Goal: Task Accomplishment & Management: Manage account settings

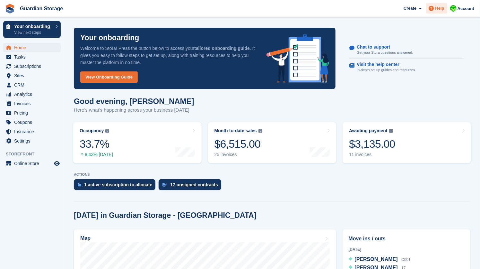
click at [438, 9] on span "Help" at bounding box center [440, 8] width 9 height 6
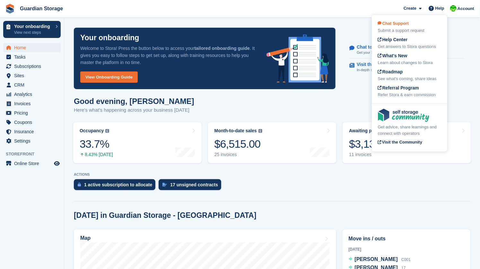
click at [404, 22] on span "Chat Support" at bounding box center [393, 23] width 31 height 5
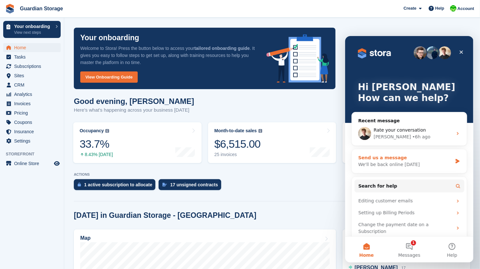
click at [393, 162] on div "We'll be back online tomorrow" at bounding box center [405, 164] width 94 height 7
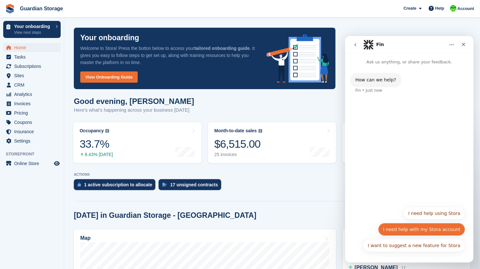
click at [429, 227] on button "I need help with my Stora account" at bounding box center [421, 228] width 87 height 13
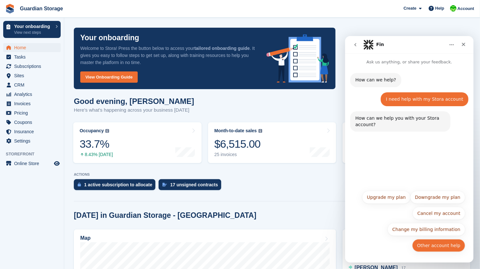
click at [440, 245] on button "Other account help" at bounding box center [438, 244] width 53 height 13
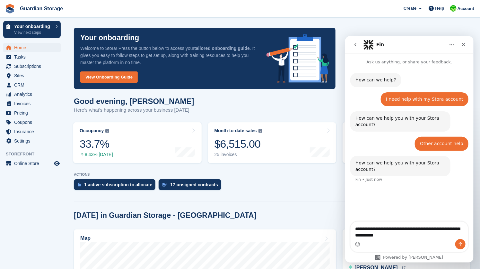
type textarea "**********"
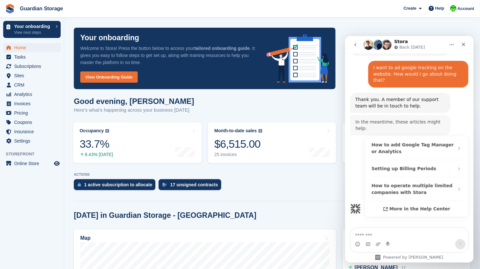
scroll to position [120, 0]
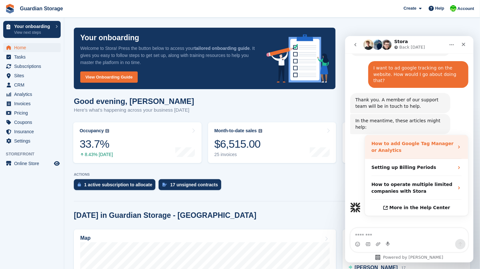
click at [385, 140] on strong "How to add Google Tag Manager or Analytics" at bounding box center [412, 146] width 82 height 12
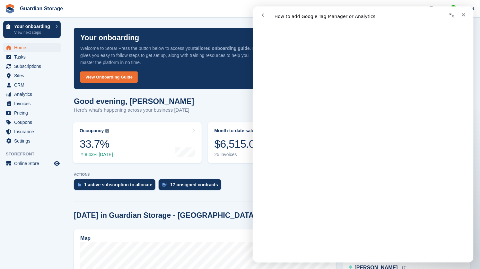
scroll to position [67, 0]
click at [462, 16] on icon "Close" at bounding box center [463, 14] width 5 height 5
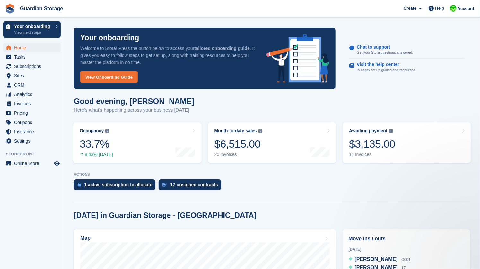
scroll to position [0, 0]
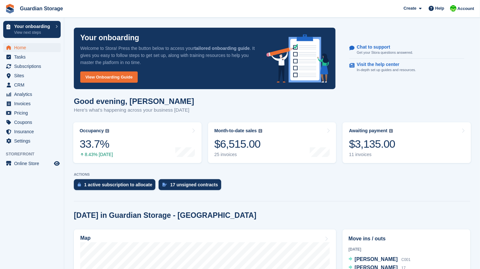
click at [174, 198] on div at bounding box center [272, 199] width 397 height 3
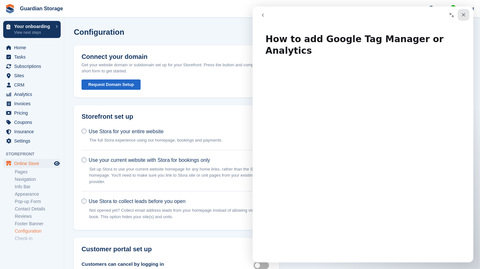
click at [464, 17] on icon "Close" at bounding box center [463, 14] width 5 height 5
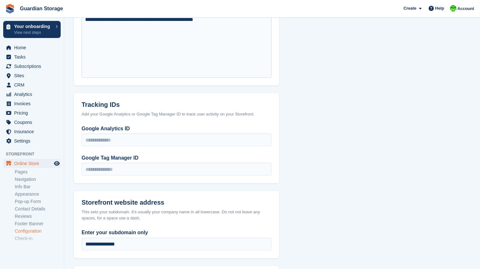
scroll to position [308, 0]
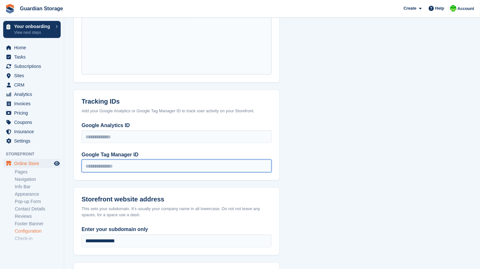
click at [122, 166] on input "Google Tag Manager ID" at bounding box center [177, 165] width 190 height 13
paste input "**********"
type input "**********"
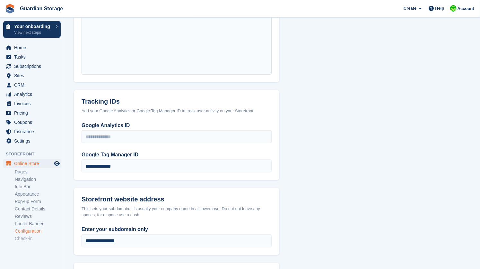
click at [141, 175] on div "**********" at bounding box center [177, 150] width 206 height 58
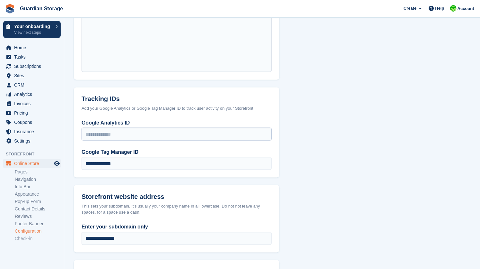
scroll to position [311, 0]
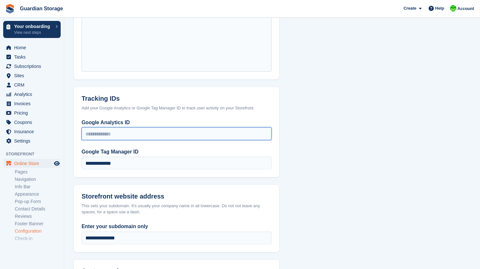
click at [114, 133] on input "Google Analytics ID" at bounding box center [177, 133] width 190 height 13
paste input "*********"
type input "*********"
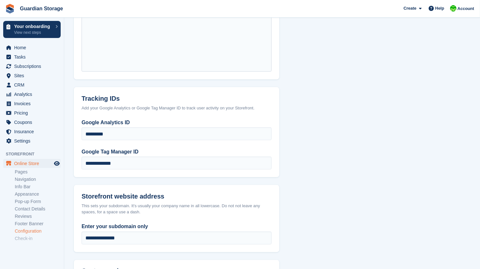
click at [145, 144] on div "**********" at bounding box center [177, 148] width 206 height 58
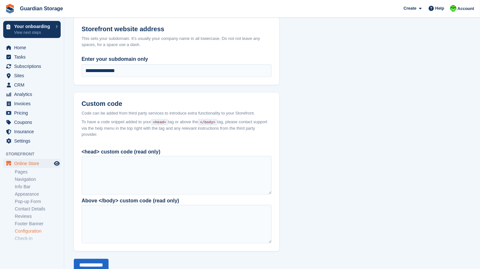
scroll to position [497, 0]
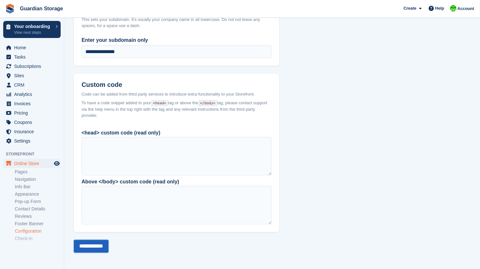
click at [102, 246] on input "**********" at bounding box center [91, 246] width 35 height 13
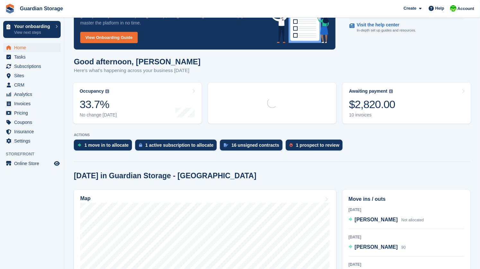
scroll to position [40, 0]
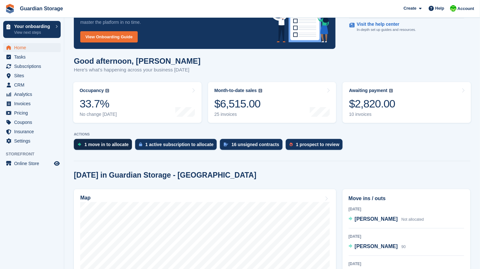
click at [106, 143] on div "1 move in to allocate" at bounding box center [107, 144] width 44 height 5
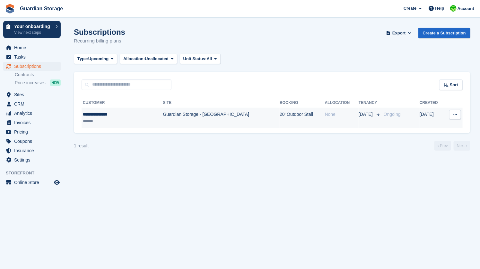
click at [304, 117] on td "20' Outdoor Stall" at bounding box center [302, 118] width 45 height 20
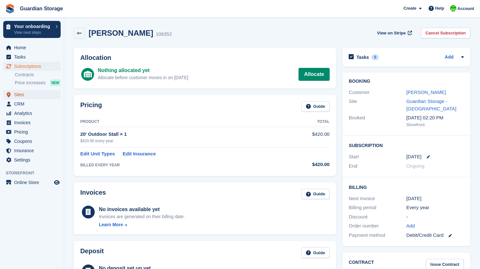
click at [25, 94] on span "Sites" at bounding box center [33, 94] width 39 height 9
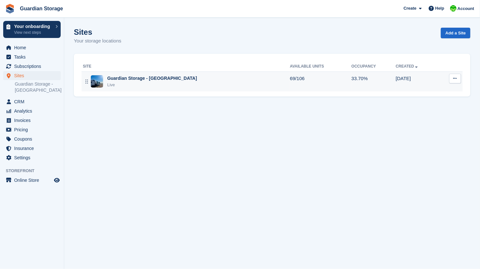
click at [146, 83] on div "Live" at bounding box center [152, 85] width 90 height 6
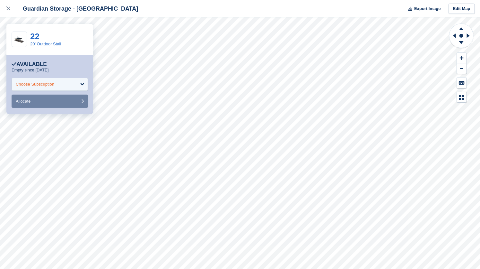
click at [67, 84] on div "Choose Subscription" at bounding box center [50, 84] width 76 height 13
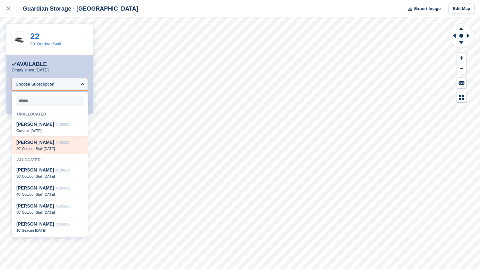
click at [51, 144] on div "[PERSON_NAME] #106352" at bounding box center [49, 141] width 67 height 5
select select "******"
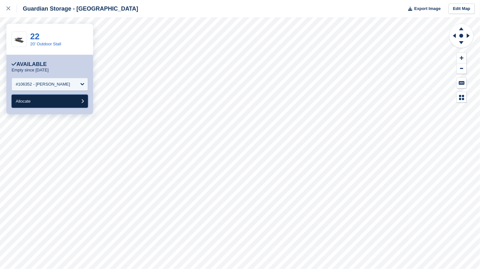
click at [50, 101] on button "Allocate" at bounding box center [50, 100] width 76 height 13
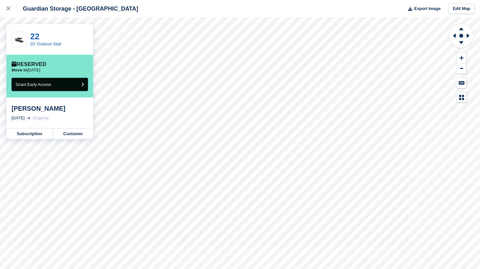
click at [59, 84] on button "Grant Early Access" at bounding box center [50, 84] width 76 height 13
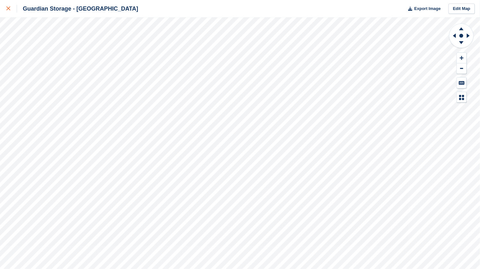
click at [8, 11] on div at bounding box center [11, 9] width 11 height 8
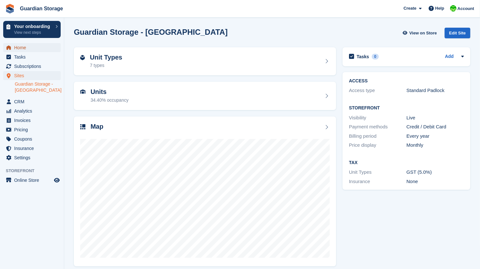
click at [24, 50] on span "Home" at bounding box center [33, 47] width 39 height 9
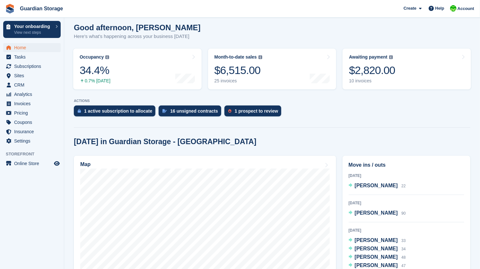
scroll to position [76, 0]
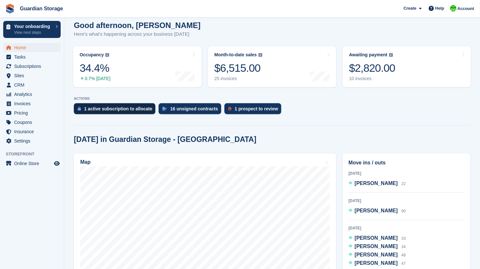
click at [123, 110] on div "1 active subscription to allocate" at bounding box center [118, 108] width 68 height 5
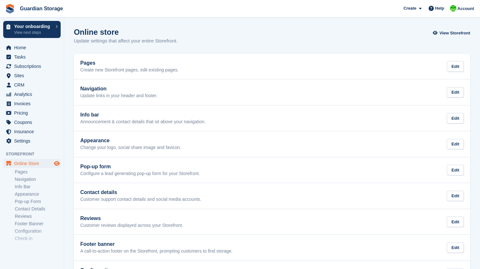
click at [57, 161] on icon "Preview store" at bounding box center [57, 163] width 6 height 5
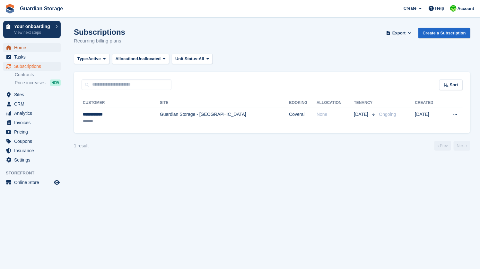
click at [22, 49] on span "Home" at bounding box center [33, 47] width 39 height 9
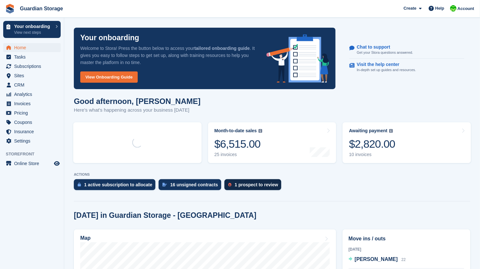
click at [246, 184] on div "1 prospect to review" at bounding box center [256, 184] width 43 height 5
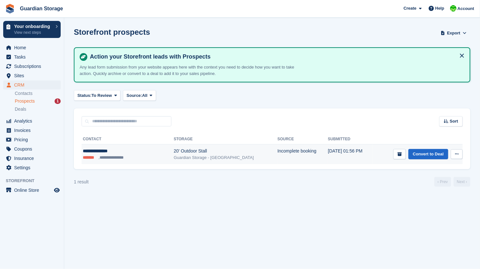
click at [460, 153] on button at bounding box center [457, 154] width 12 height 10
click at [422, 189] on p "Delete prospect" at bounding box center [432, 188] width 56 height 8
click at [397, 155] on button "submit" at bounding box center [400, 154] width 13 height 11
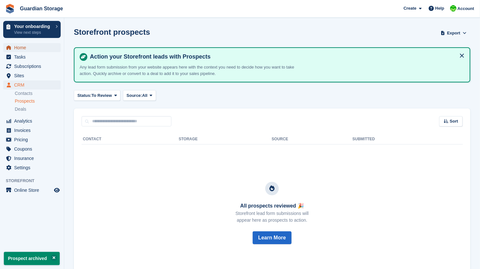
click at [31, 48] on span "Home" at bounding box center [33, 47] width 39 height 9
